Goal: Task Accomplishment & Management: Manage account settings

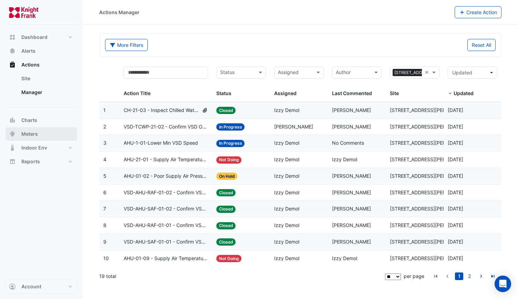
click at [29, 132] on span "Meters" at bounding box center [29, 134] width 17 height 7
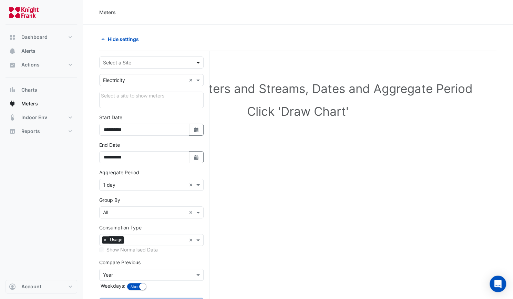
click at [198, 61] on span at bounding box center [199, 62] width 9 height 7
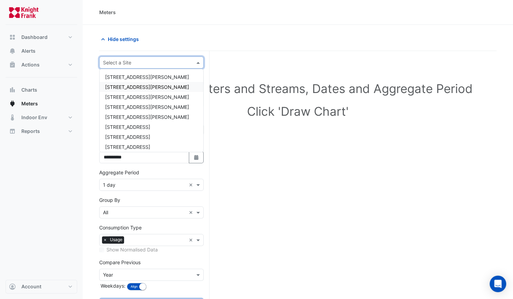
click at [133, 88] on span "[STREET_ADDRESS][PERSON_NAME]" at bounding box center [147, 87] width 84 height 6
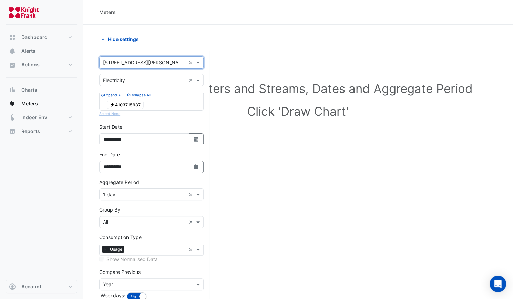
click at [124, 104] on span "Electricity 4103715937" at bounding box center [125, 105] width 37 height 8
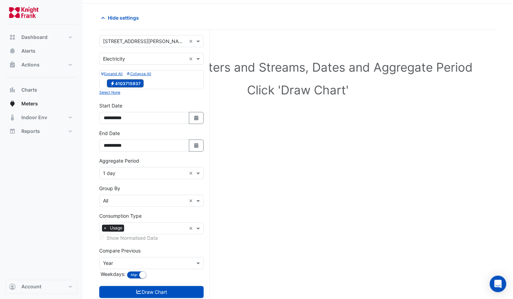
scroll to position [37, 0]
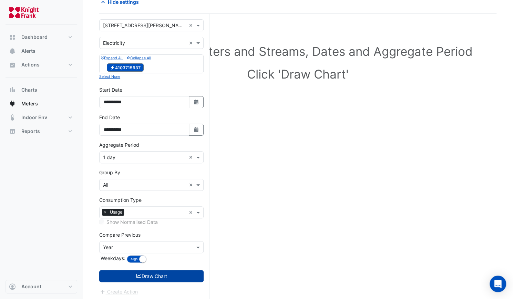
click at [152, 274] on button "Draw Chart" at bounding box center [151, 276] width 104 height 12
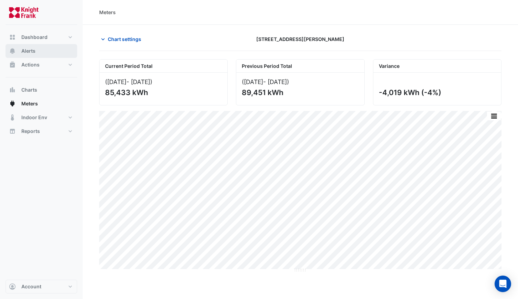
click at [27, 50] on span "Alerts" at bounding box center [28, 51] width 14 height 7
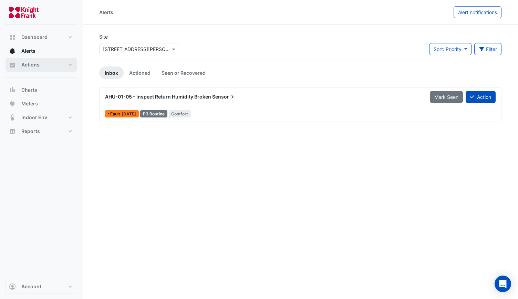
click at [26, 64] on span "Actions" at bounding box center [30, 64] width 18 height 7
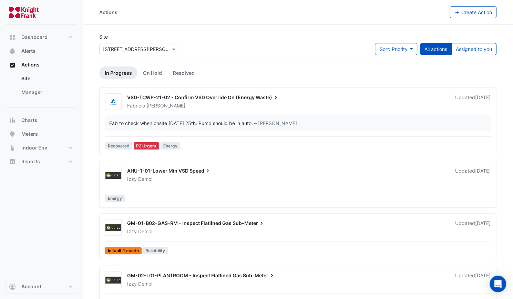
click at [147, 222] on span "GM-01-B02-GAS-RM - Inspect Flatlined Gas" at bounding box center [179, 223] width 104 height 6
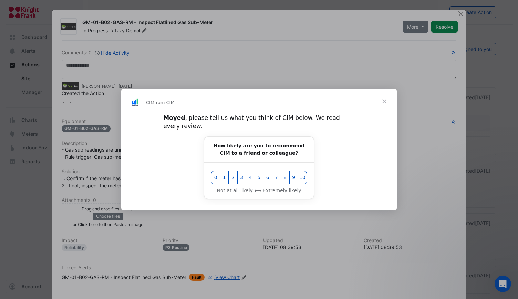
click at [383, 104] on span "Close" at bounding box center [384, 101] width 25 height 25
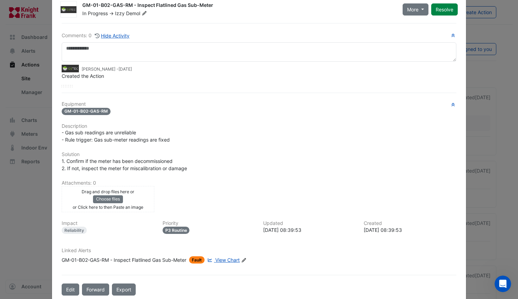
scroll to position [26, 0]
